Goal: Task Accomplishment & Management: Complete application form

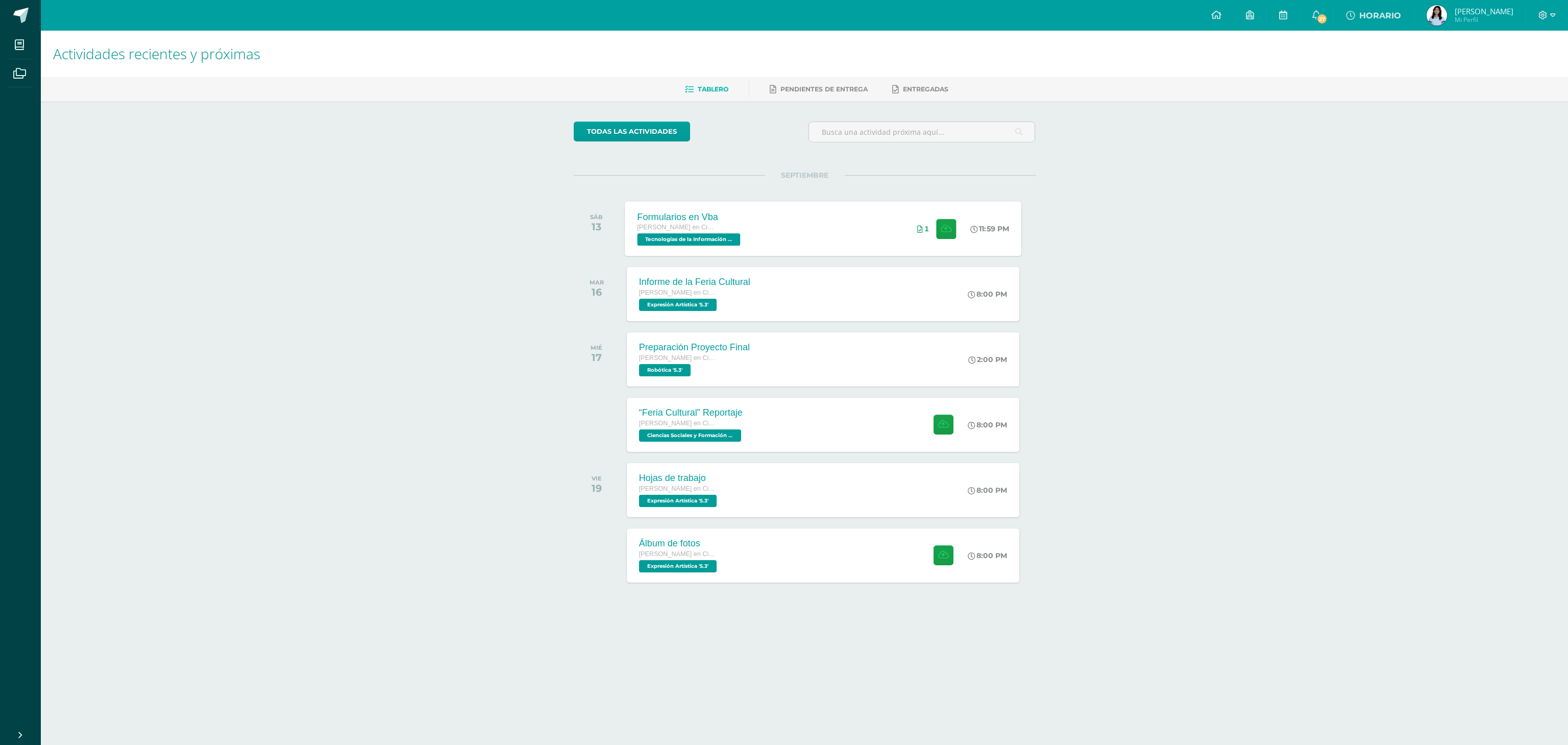
click at [854, 214] on div "Formularios en Vba [PERSON_NAME] en Ciencias y Letras Tecnologías de la Informa…" at bounding box center [823, 229] width 397 height 55
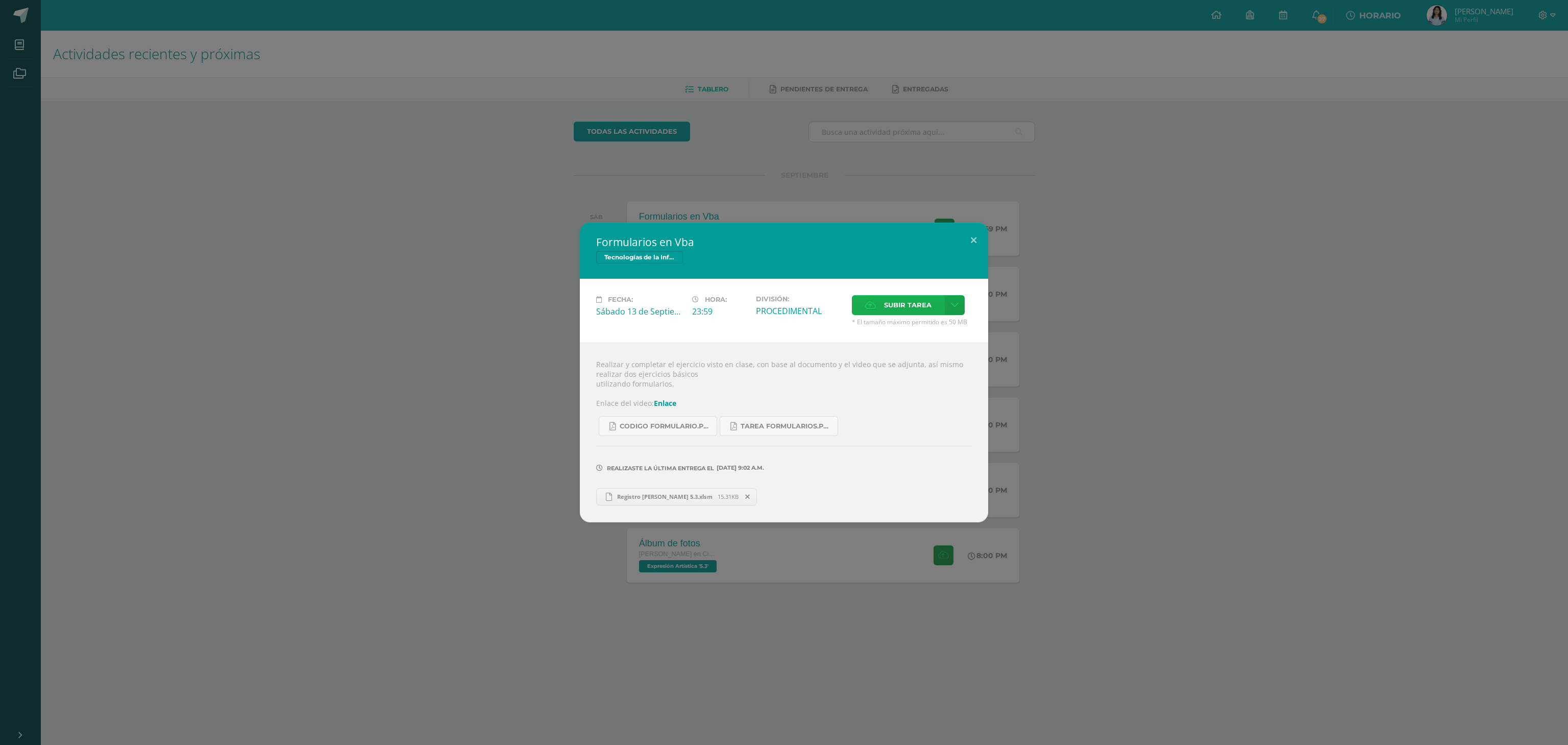
click at [876, 302] on icon at bounding box center [870, 305] width 11 height 7
click at [0, 0] on input "Subir tarea" at bounding box center [0, 0] width 0 height 0
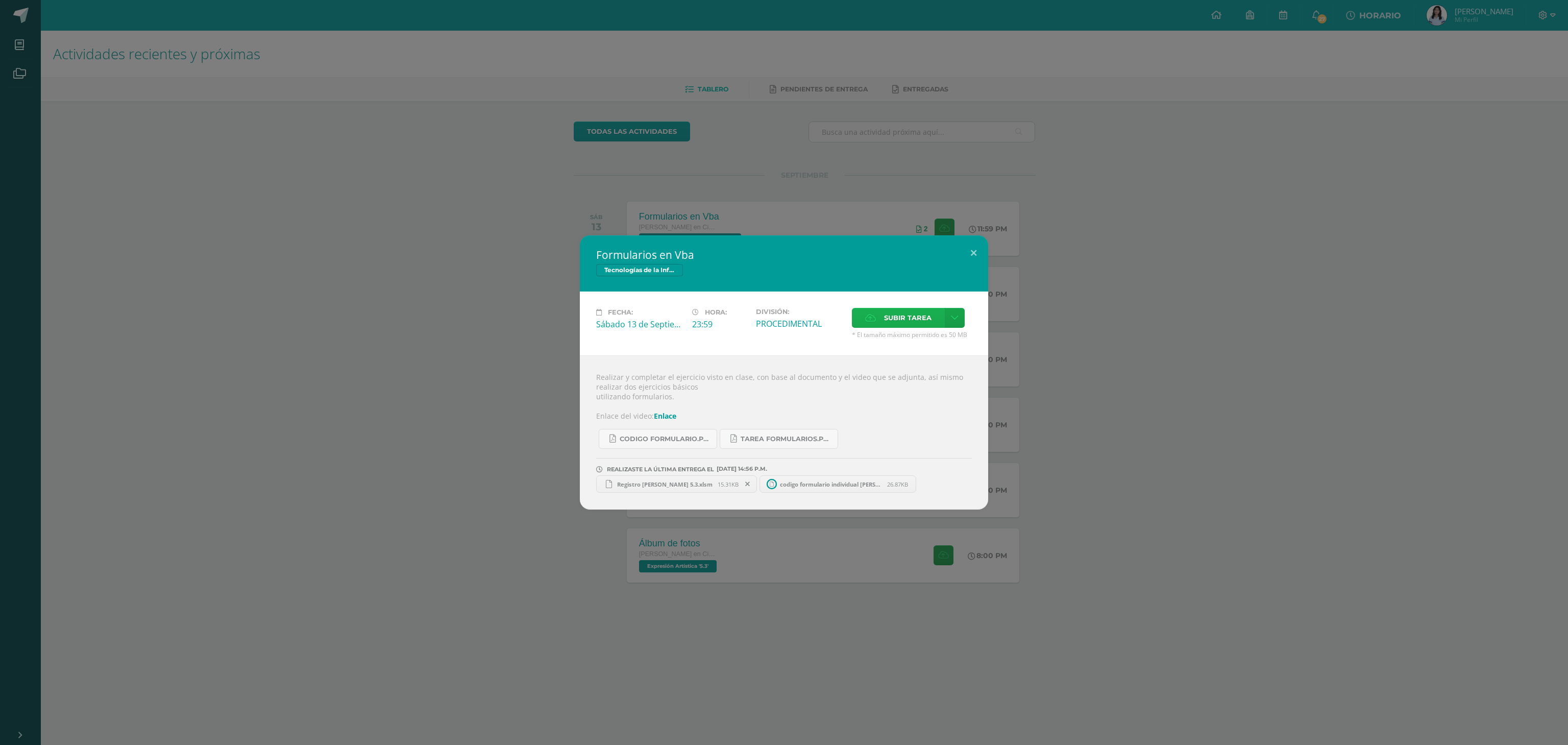
click at [876, 321] on label "Subir tarea" at bounding box center [897, 318] width 93 height 20
click at [0, 0] on input "Subir tarea" at bounding box center [0, 0] width 0 height 0
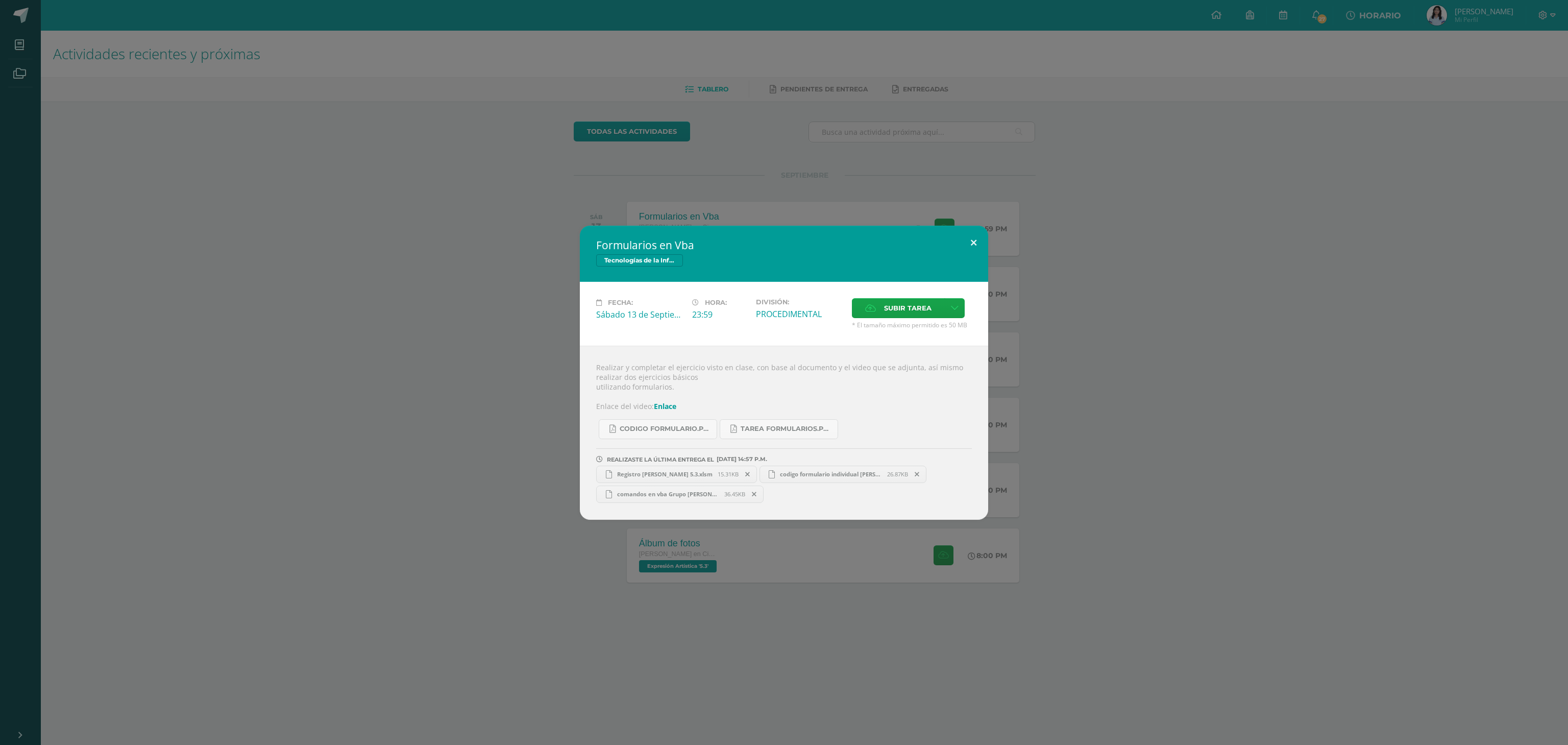
click at [966, 234] on button at bounding box center [973, 243] width 29 height 35
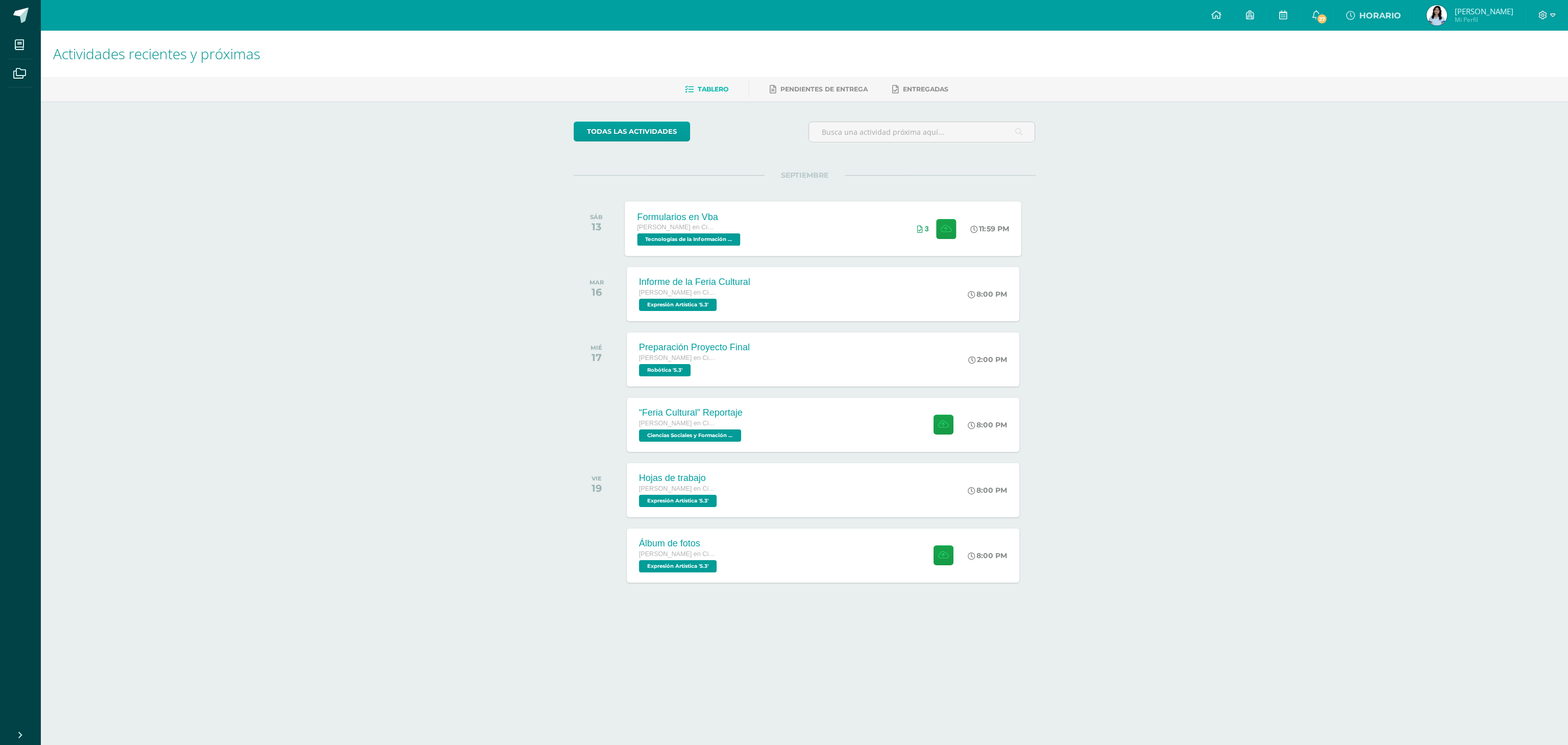
click at [702, 214] on div "Formularios en Vba" at bounding box center [690, 216] width 106 height 11
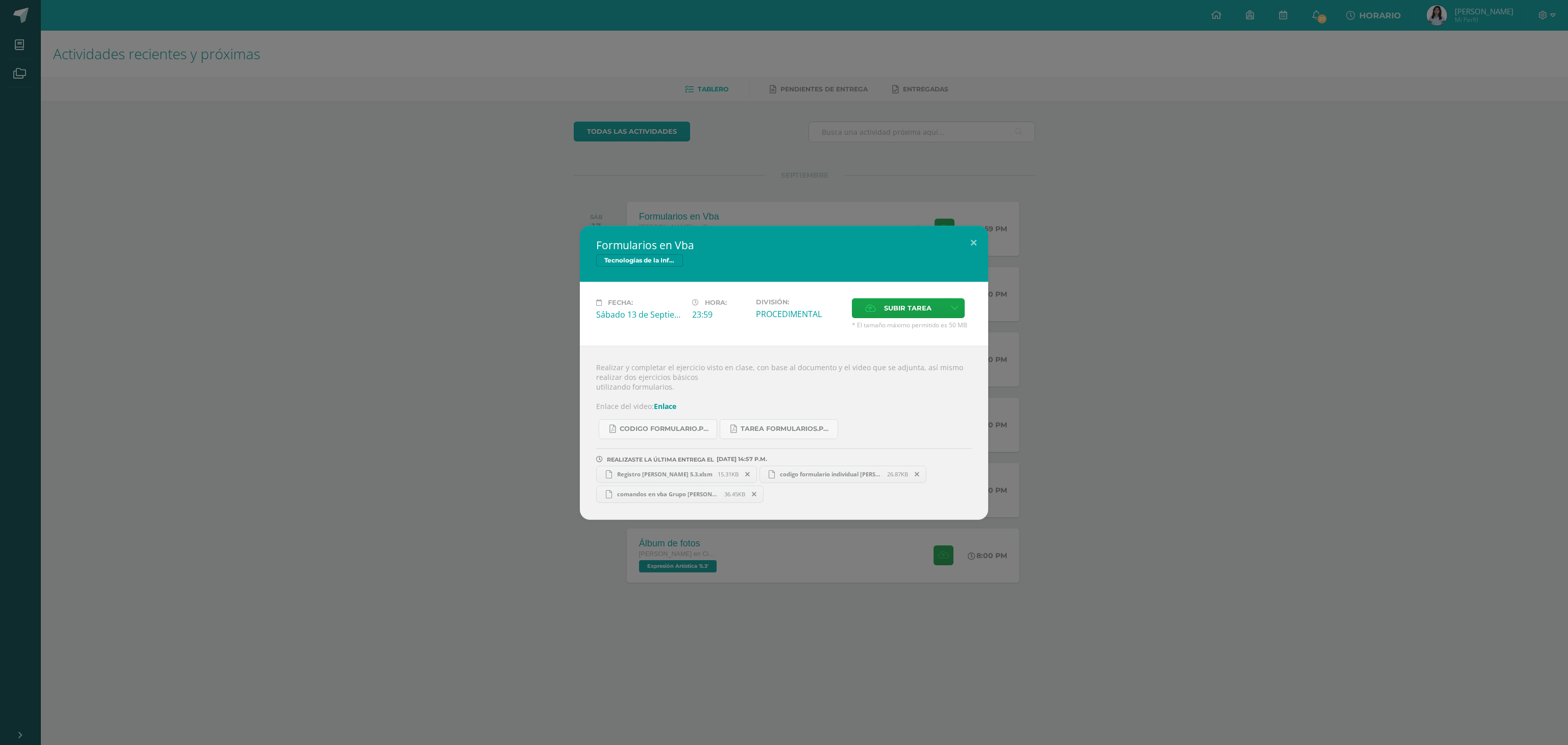
click at [758, 496] on span at bounding box center [754, 494] width 17 height 11
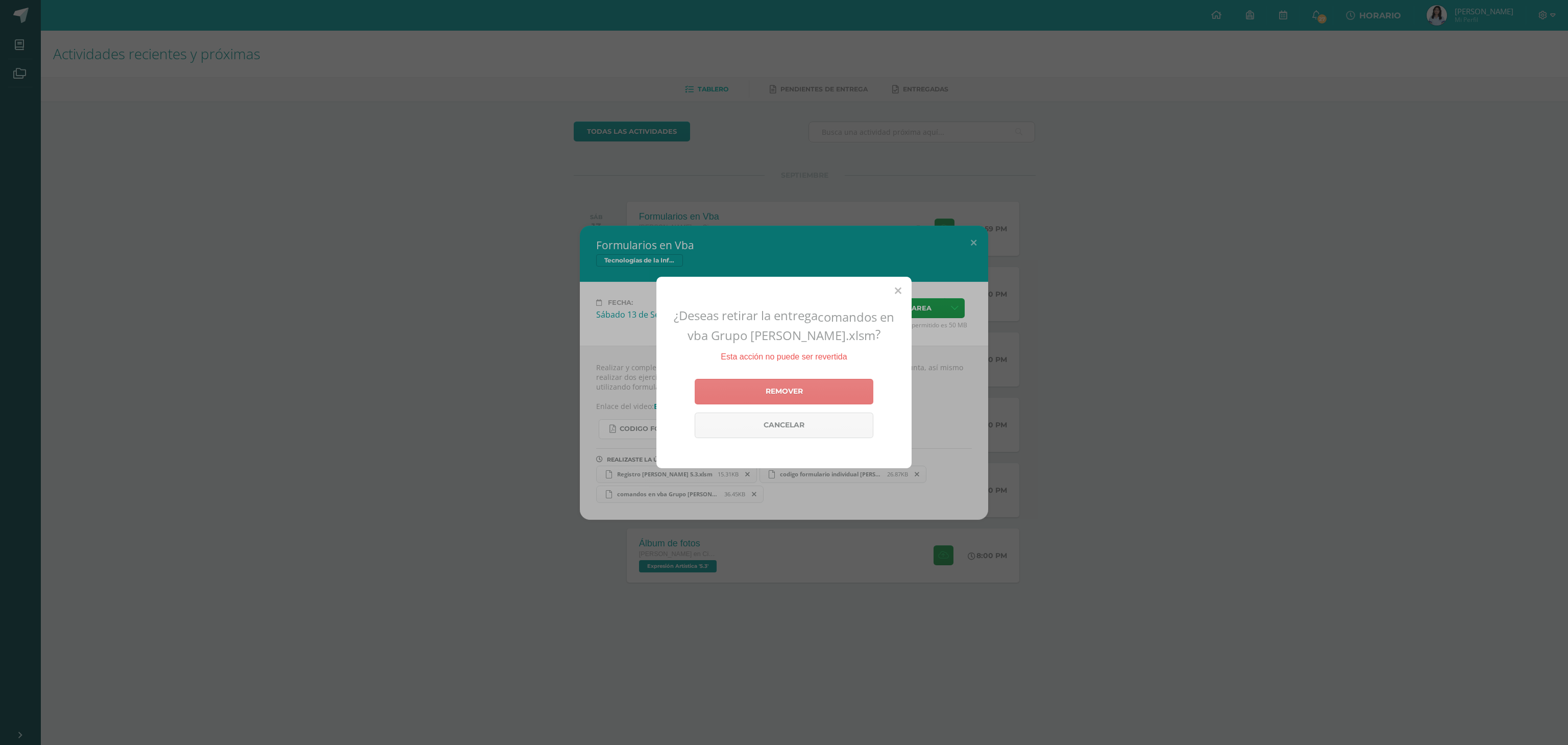
click at [800, 382] on link "Remover" at bounding box center [784, 391] width 178 height 25
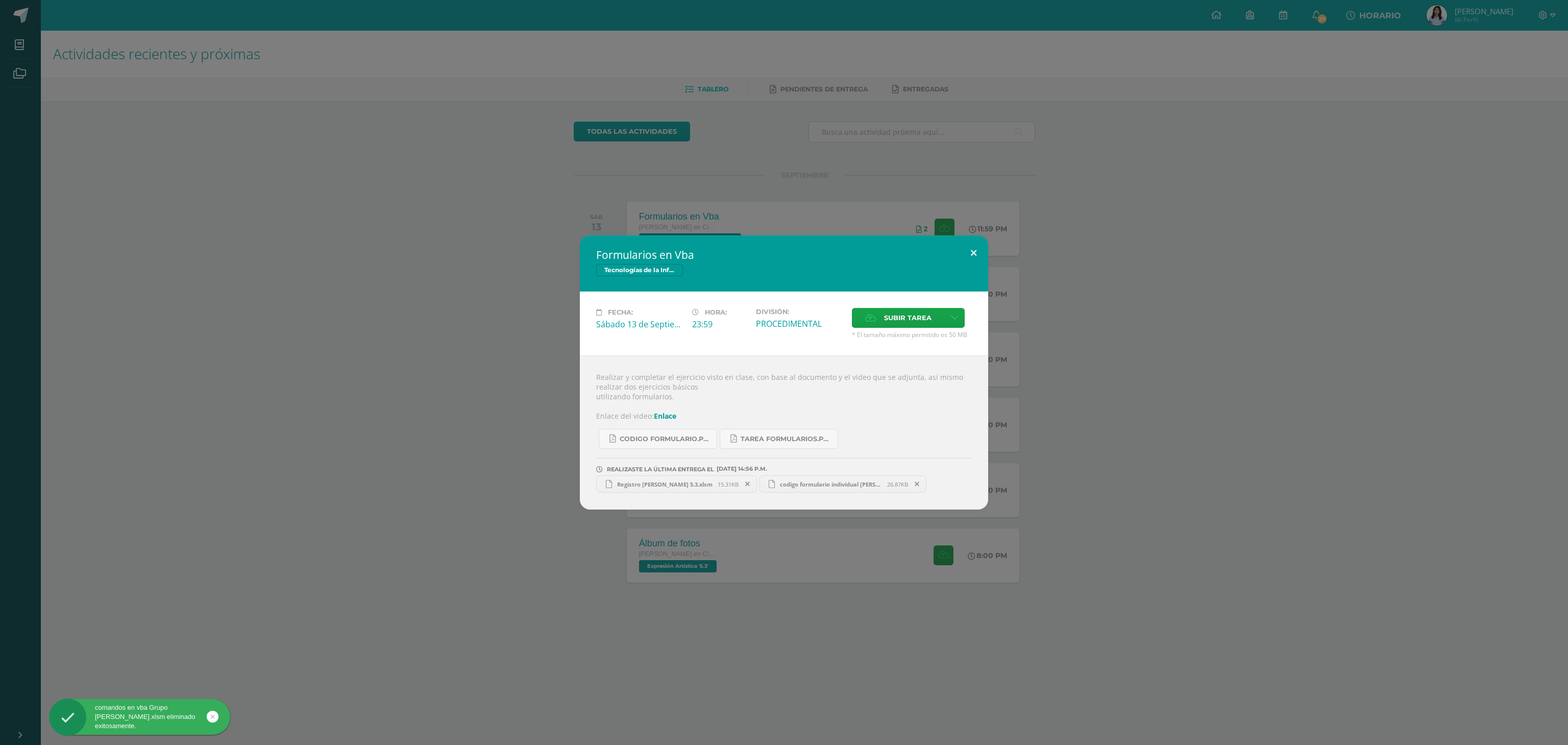
click at [966, 252] on button at bounding box center [973, 253] width 29 height 35
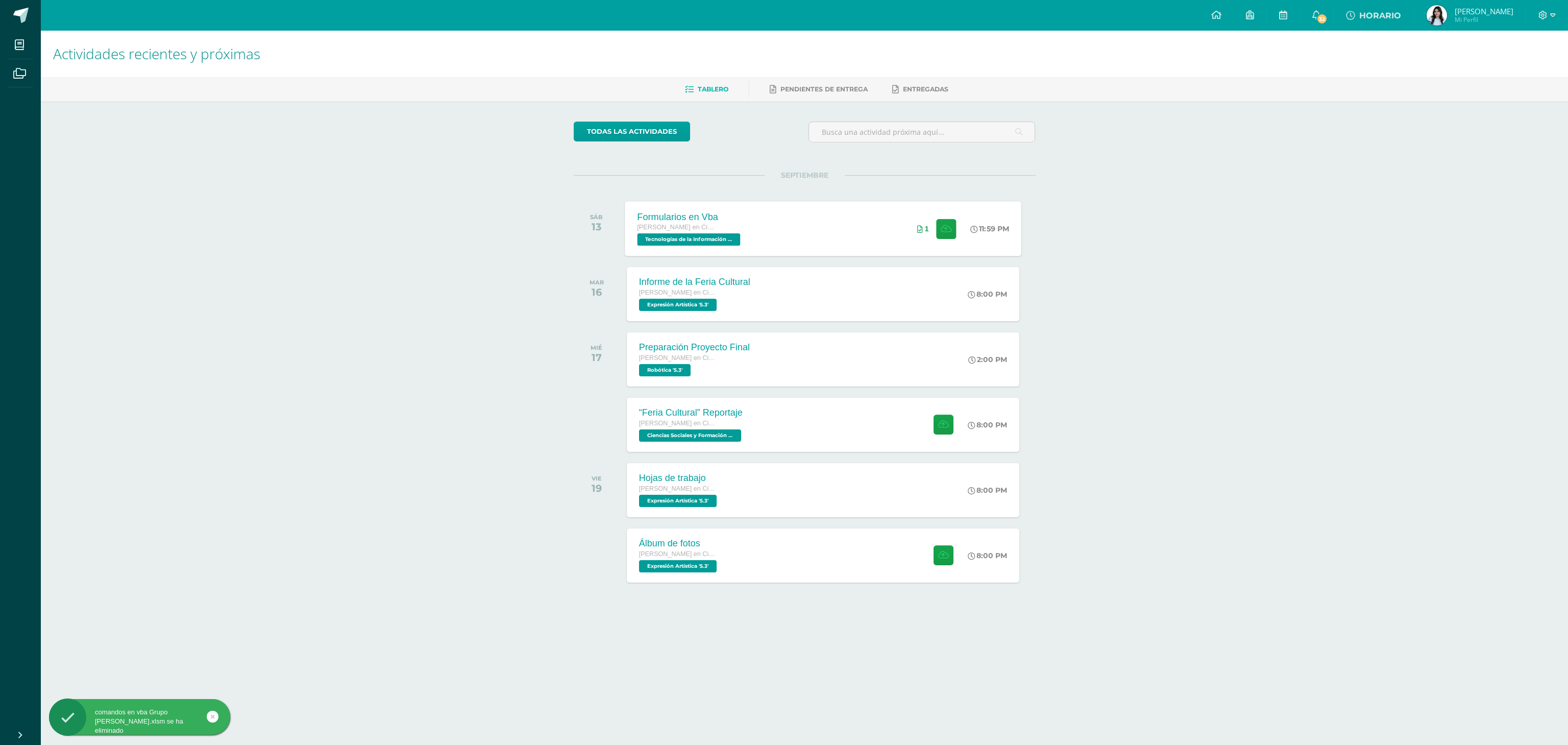
click at [764, 218] on div "Formularios en Vba [PERSON_NAME] en Ciencias y Letras Tecnologías de la Informa…" at bounding box center [823, 229] width 397 height 55
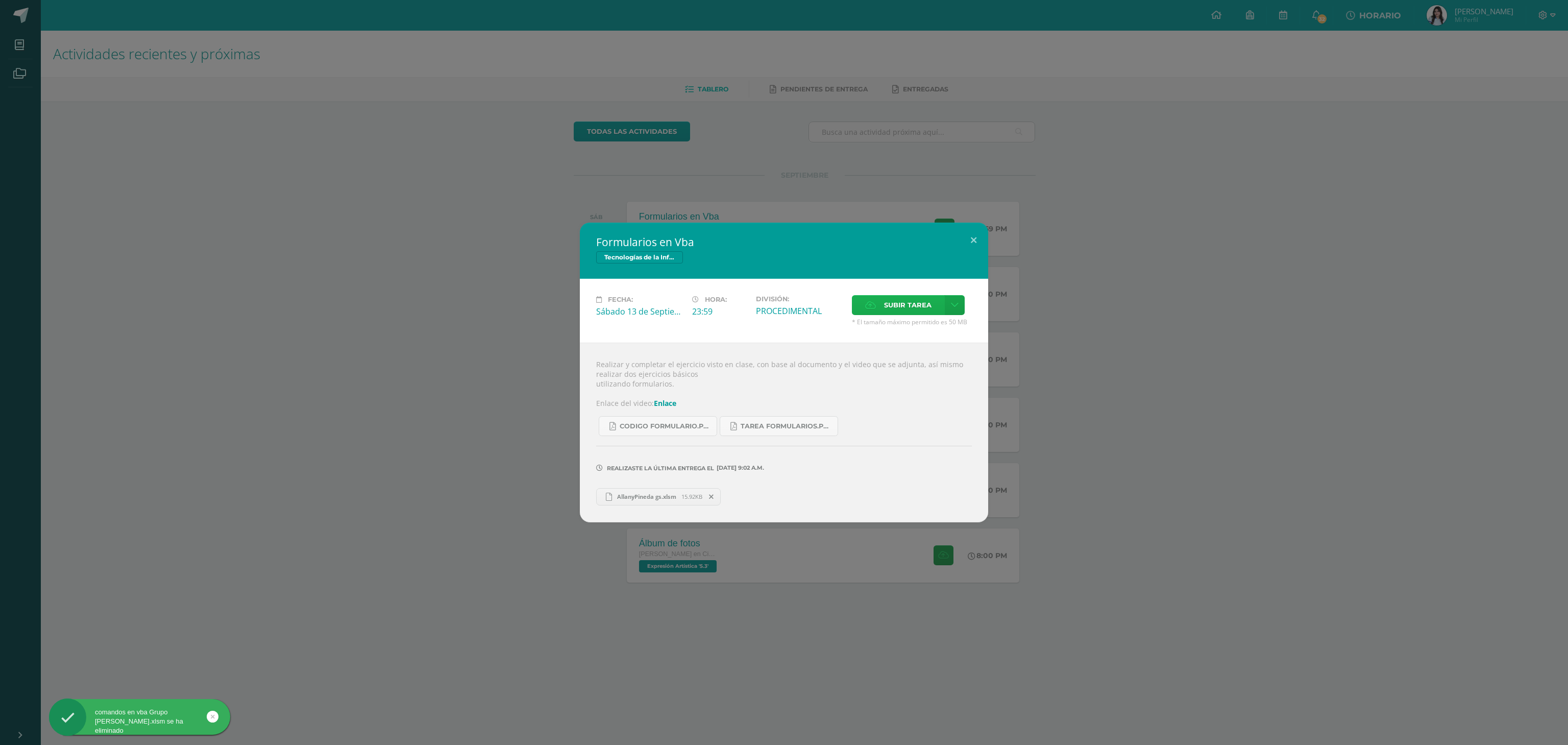
click at [889, 305] on span "Subir tarea" at bounding box center [907, 305] width 47 height 19
click at [0, 0] on input "Subir tarea" at bounding box center [0, 0] width 0 height 0
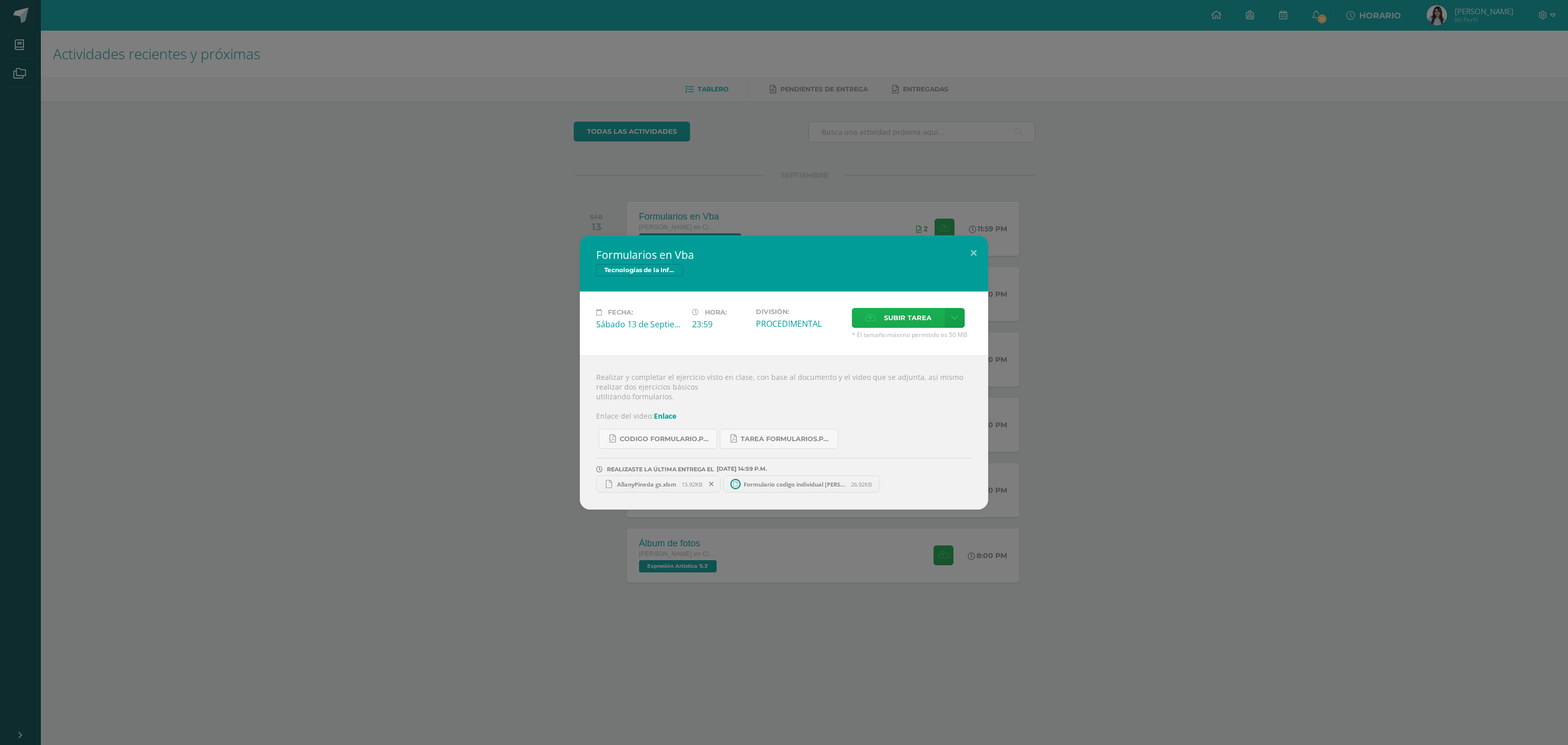
click at [887, 315] on span "Subir tarea" at bounding box center [907, 318] width 47 height 19
click at [0, 0] on input "Subir tarea" at bounding box center [0, 0] width 0 height 0
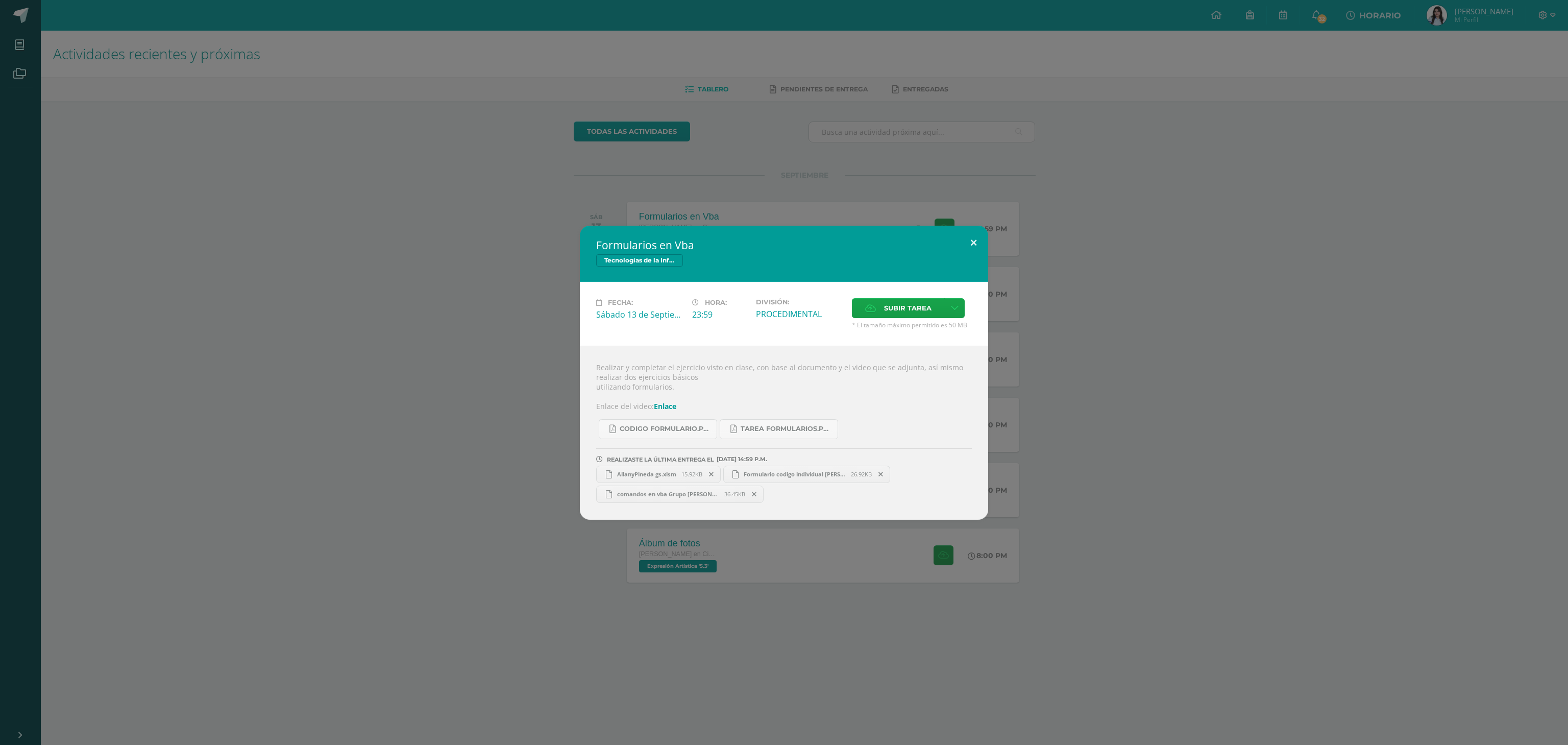
click at [973, 234] on button at bounding box center [973, 243] width 29 height 35
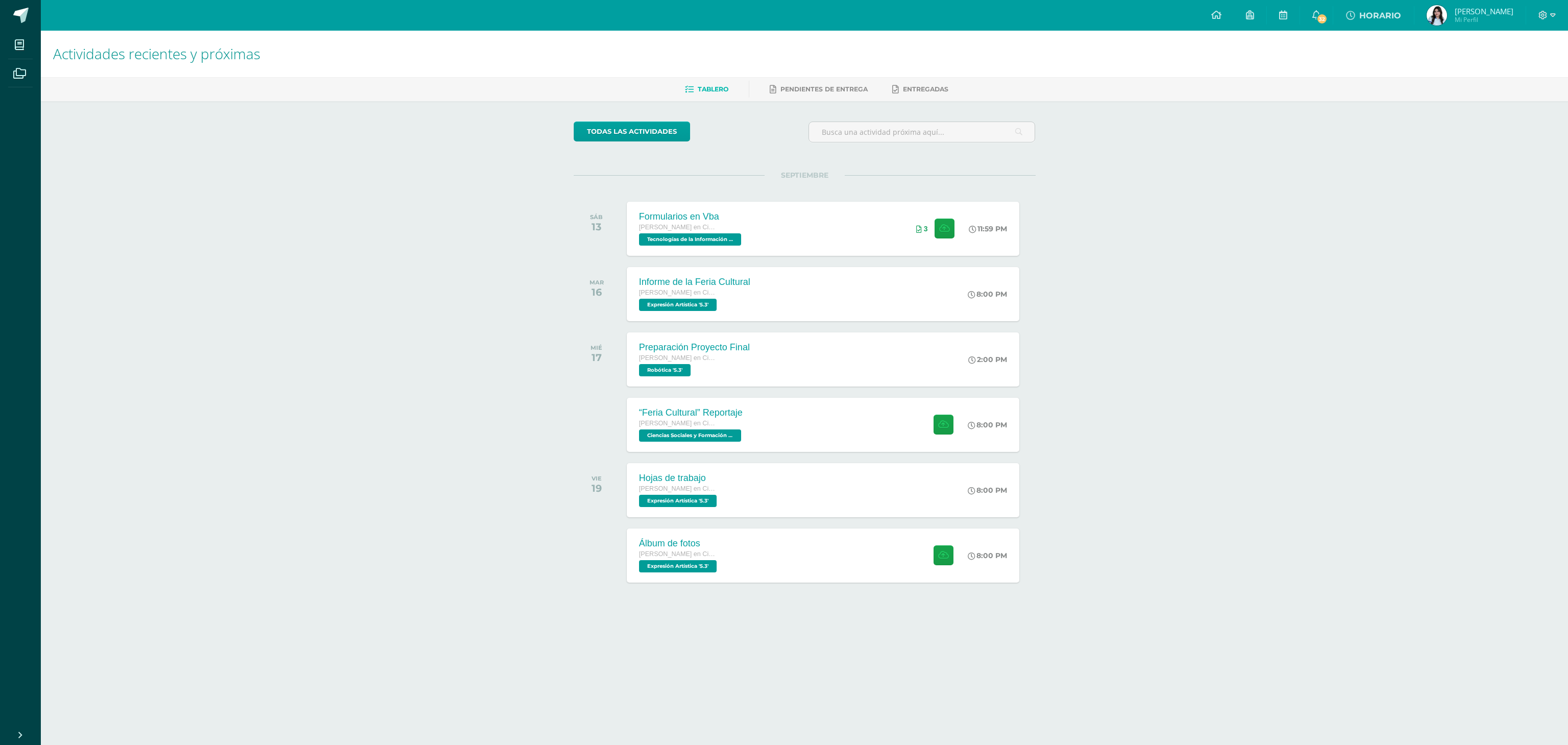
click at [1089, 385] on div "Actividades recientes y próximas Tablero Pendientes de entrega Entregadas todas…" at bounding box center [804, 338] width 1527 height 616
